Goal: Entertainment & Leisure: Consume media (video, audio)

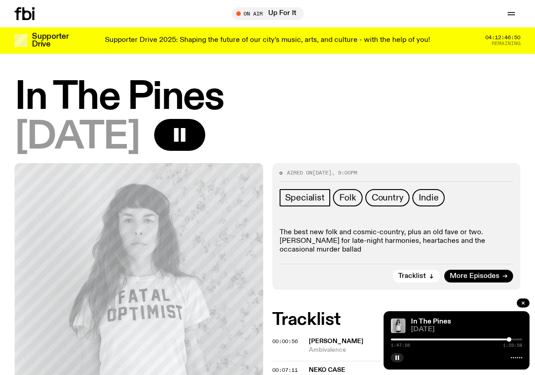
scroll to position [135, 0]
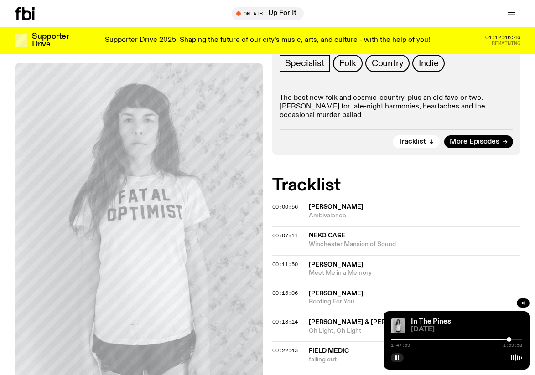
click at [391, 353] on button "button" at bounding box center [397, 357] width 13 height 9
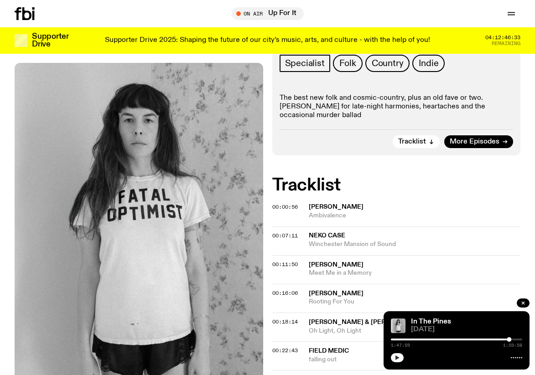
click at [396, 358] on icon "button" at bounding box center [397, 358] width 4 height 5
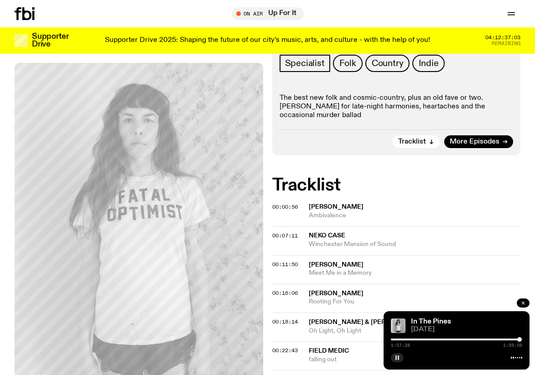
click at [521, 302] on icon "button" at bounding box center [522, 303] width 5 height 5
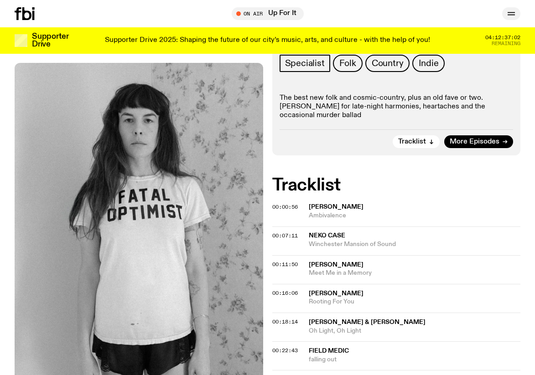
click at [514, 19] on button "button" at bounding box center [511, 13] width 18 height 13
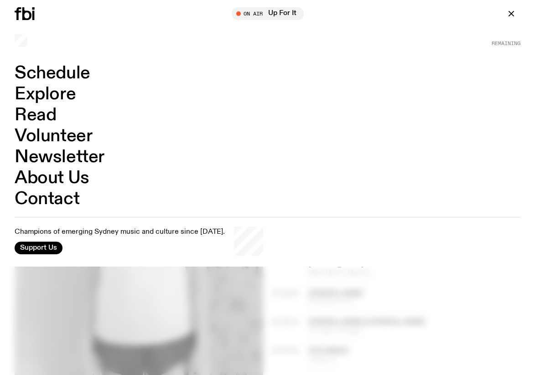
click at [56, 74] on link "Schedule" at bounding box center [53, 73] width 76 height 17
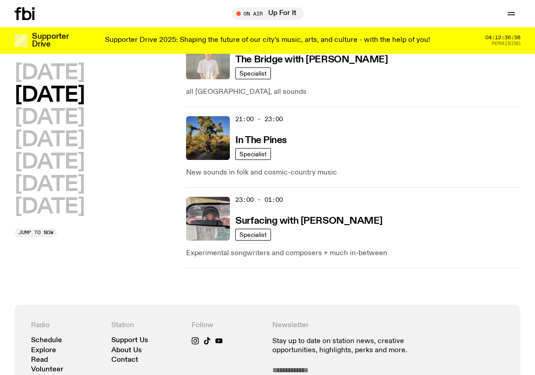
scroll to position [649, 0]
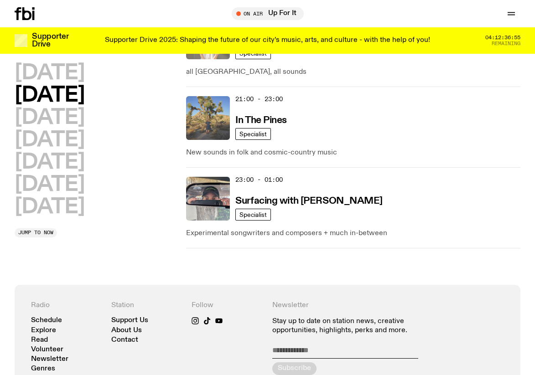
click at [212, 109] on img at bounding box center [208, 118] width 44 height 44
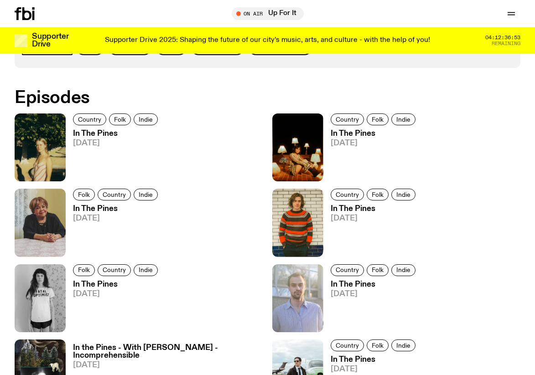
scroll to position [464, 0]
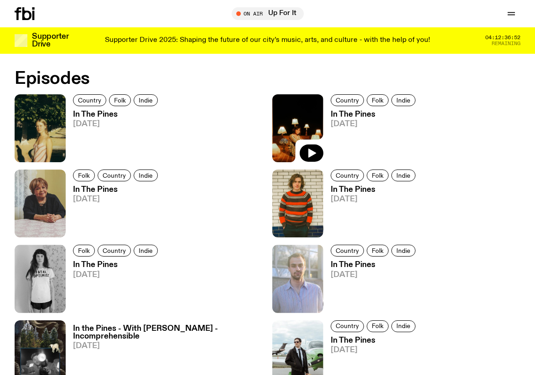
click at [280, 119] on img at bounding box center [297, 128] width 51 height 68
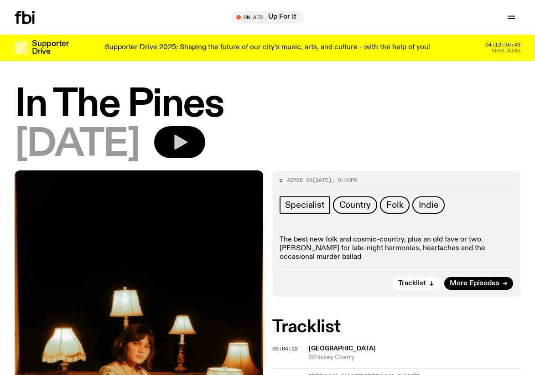
click at [199, 131] on button "button" at bounding box center [179, 142] width 51 height 32
